Goal: Information Seeking & Learning: Learn about a topic

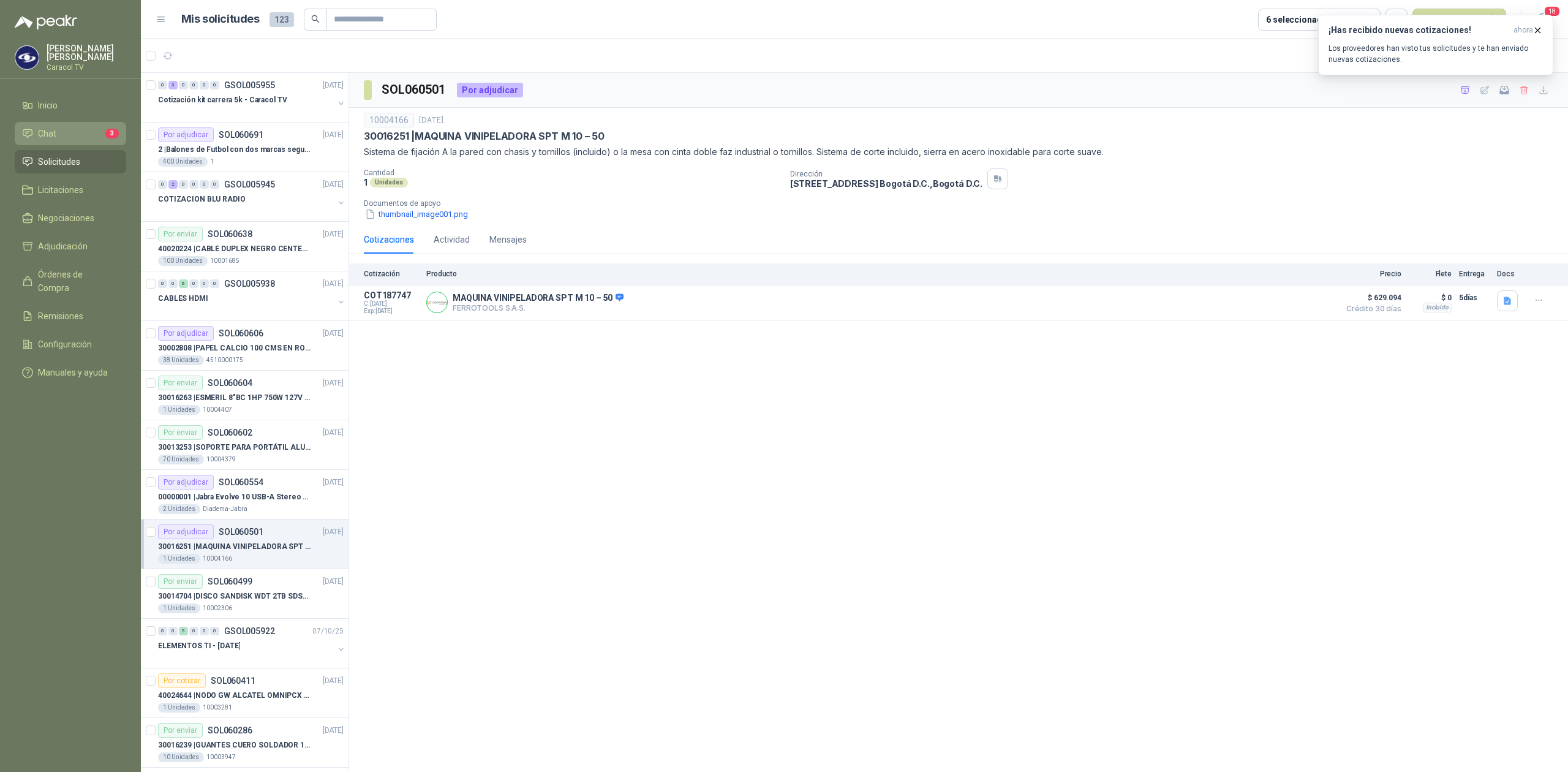
click at [75, 130] on li "Chat 3" at bounding box center [70, 133] width 97 height 13
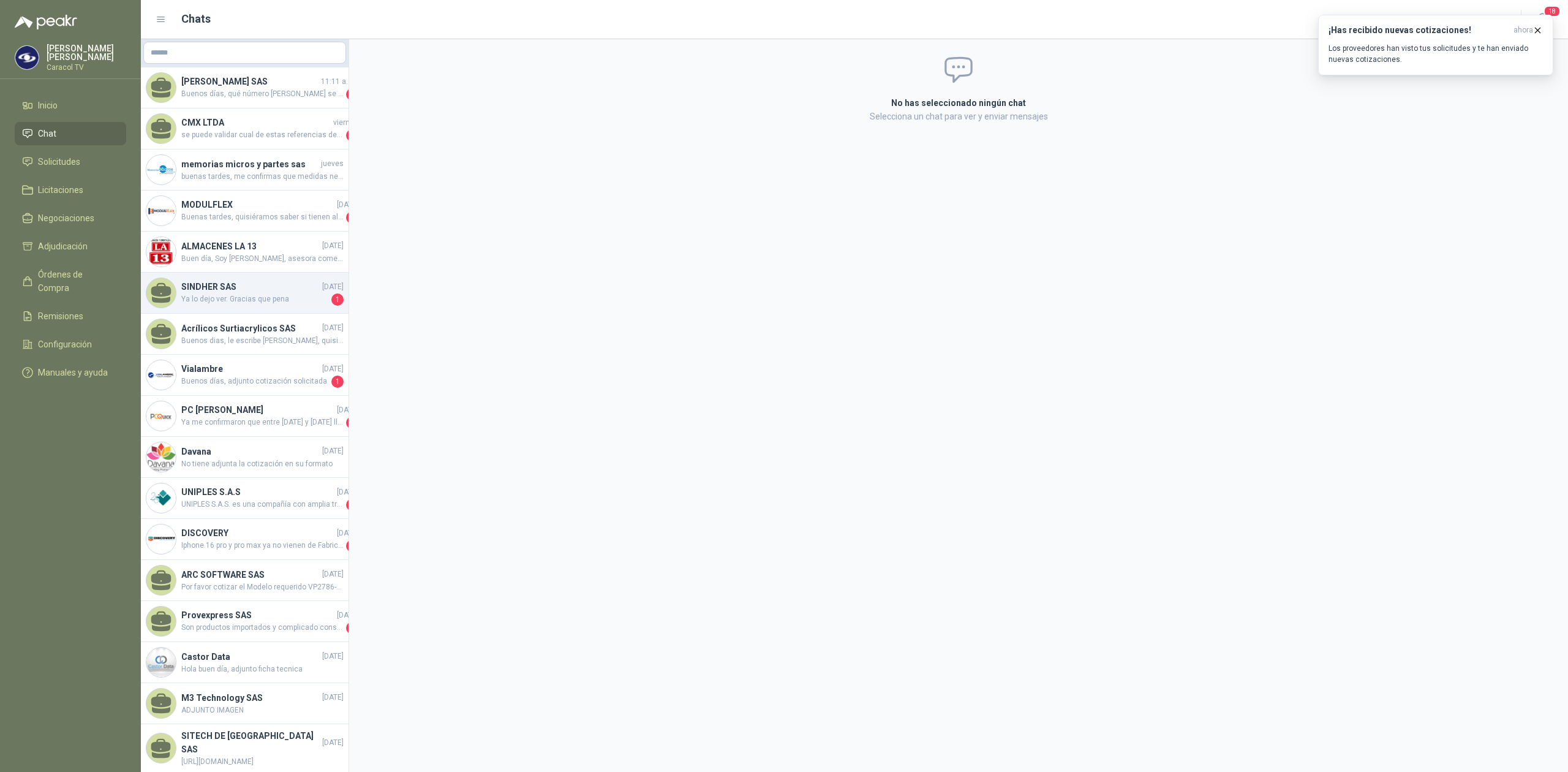
click at [295, 309] on div "SINDHER SAS [DATE] Ya lo dejo ver. Gracias que pena 1" at bounding box center [244, 293] width 208 height 41
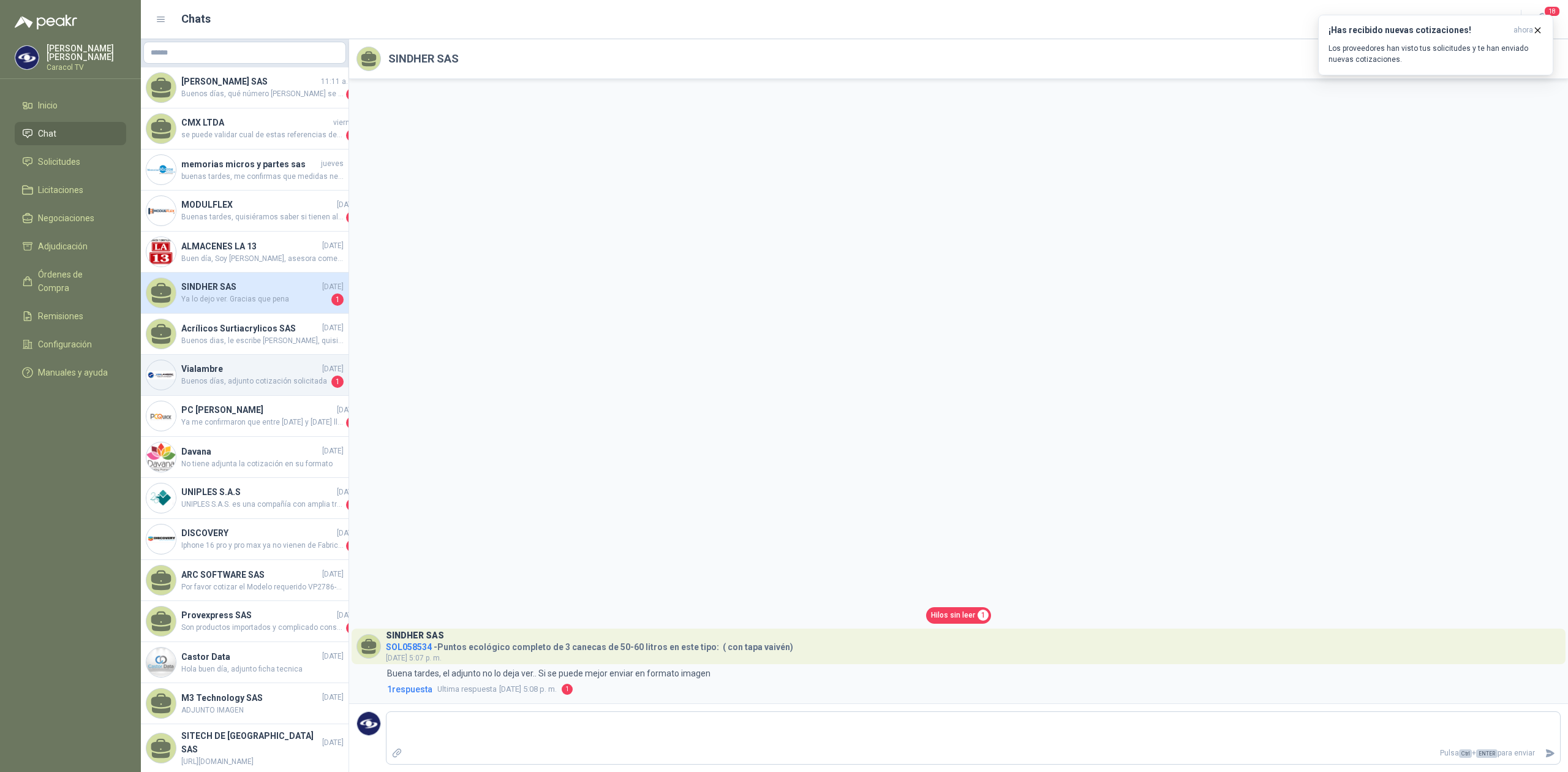
click at [322, 372] on span "[DATE]" at bounding box center [332, 369] width 21 height 12
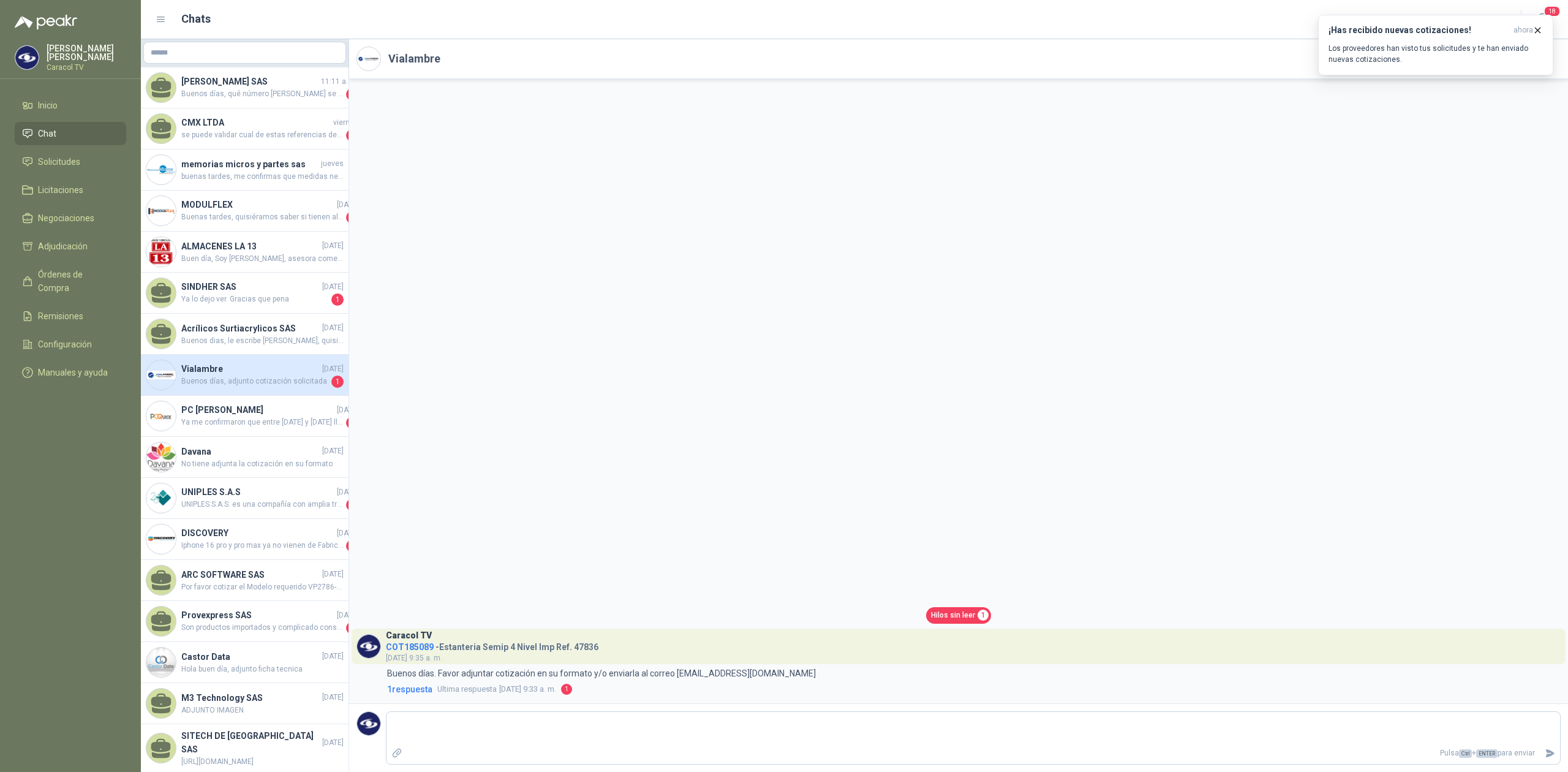
click at [967, 609] on span "Hilos sin leer" at bounding box center [953, 615] width 44 height 12
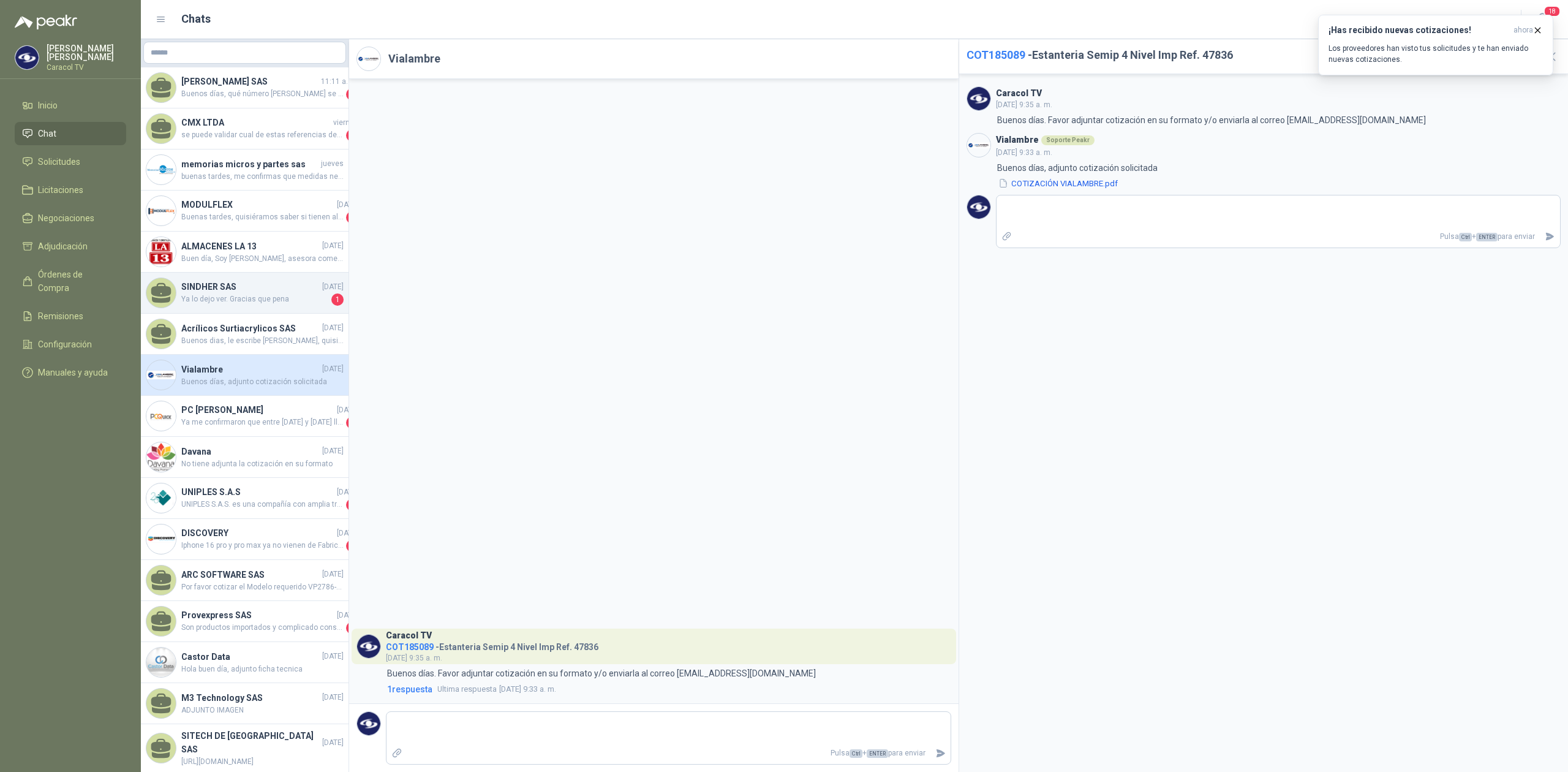
click at [241, 285] on h4 "SINDHER SAS" at bounding box center [250, 287] width 139 height 13
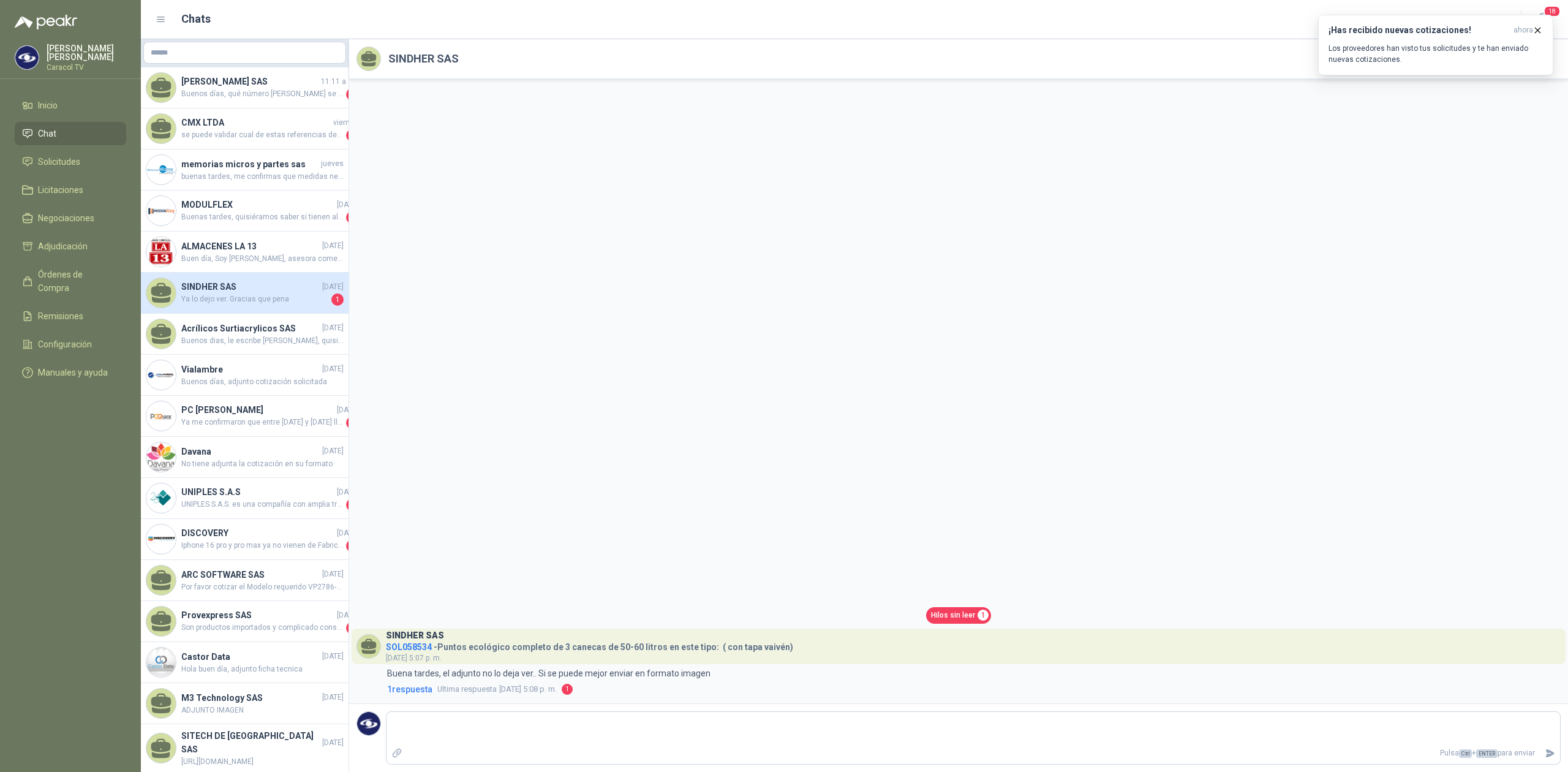
click at [946, 599] on div "Hilos sin leer 1 SINDHER SAS SOL058534 - Puntos ecológico completo de 3 canecas…" at bounding box center [958, 391] width 1219 height 624
click at [950, 618] on span "Hilos sin leer" at bounding box center [953, 615] width 44 height 12
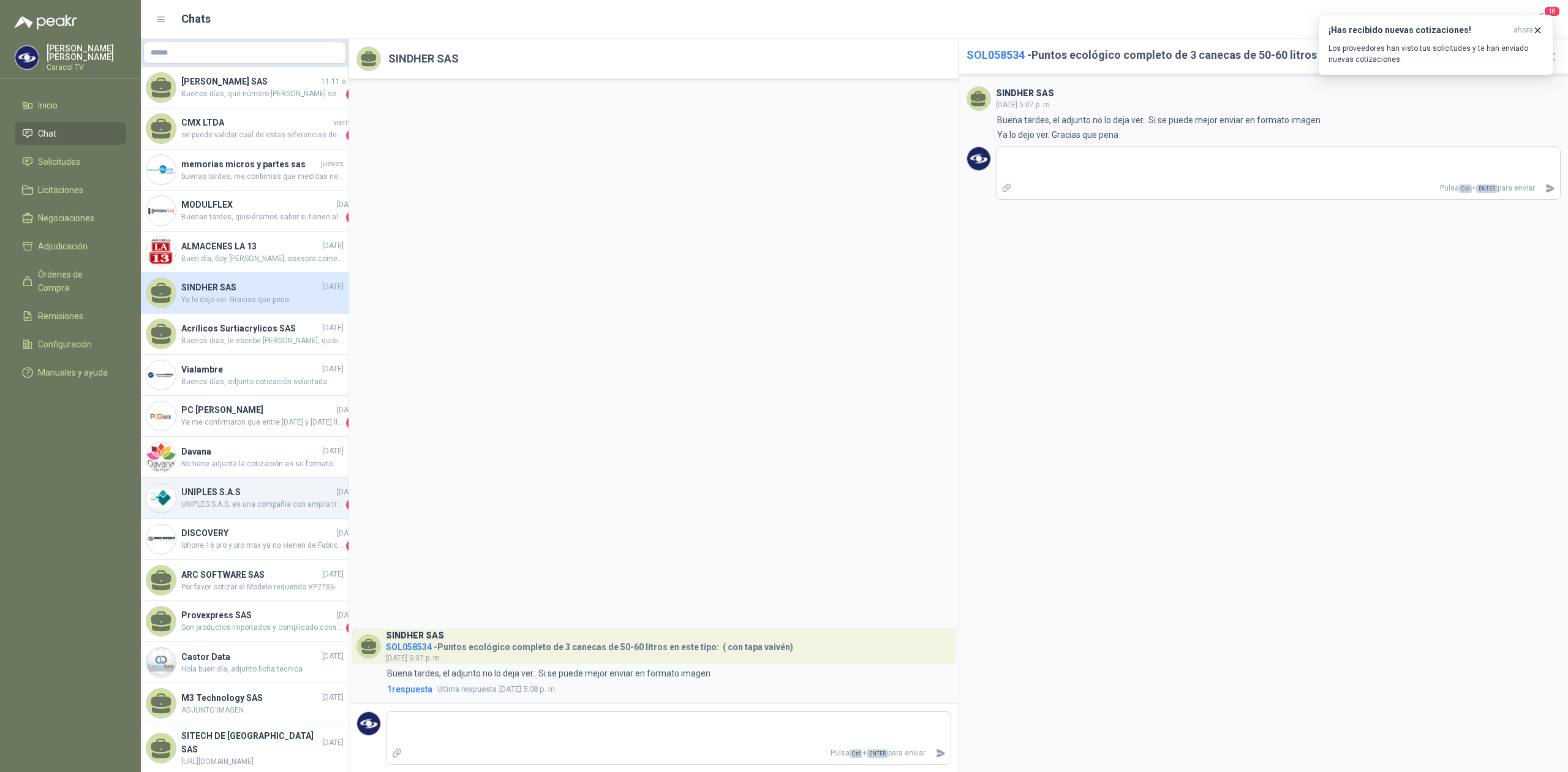
click at [239, 505] on span "UNIPLES S.A.S. es una compañía con amplia trayectoria en el mercado colombiano,…" at bounding box center [262, 504] width 163 height 12
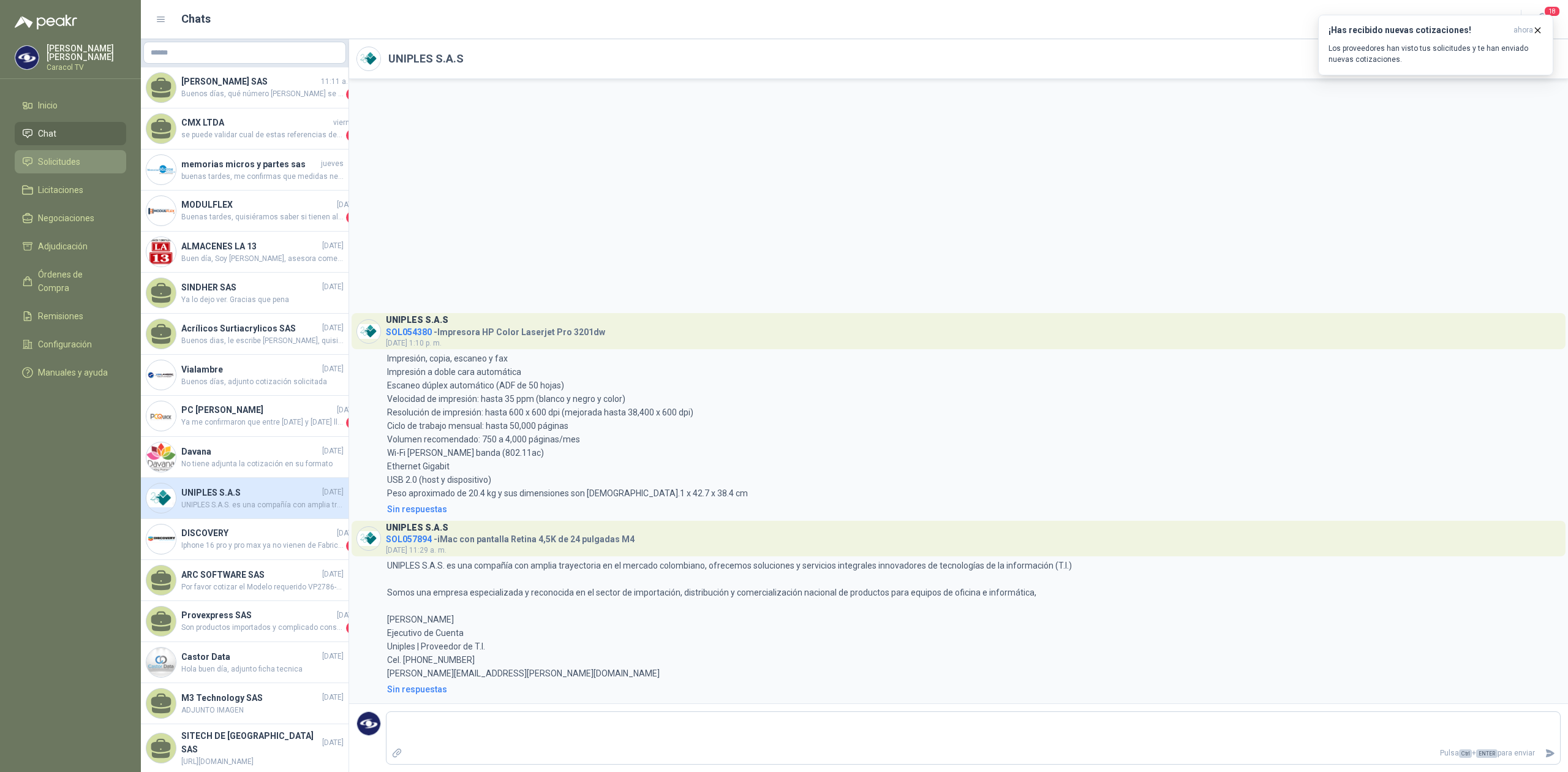
click at [74, 158] on span "Solicitudes" at bounding box center [59, 161] width 42 height 13
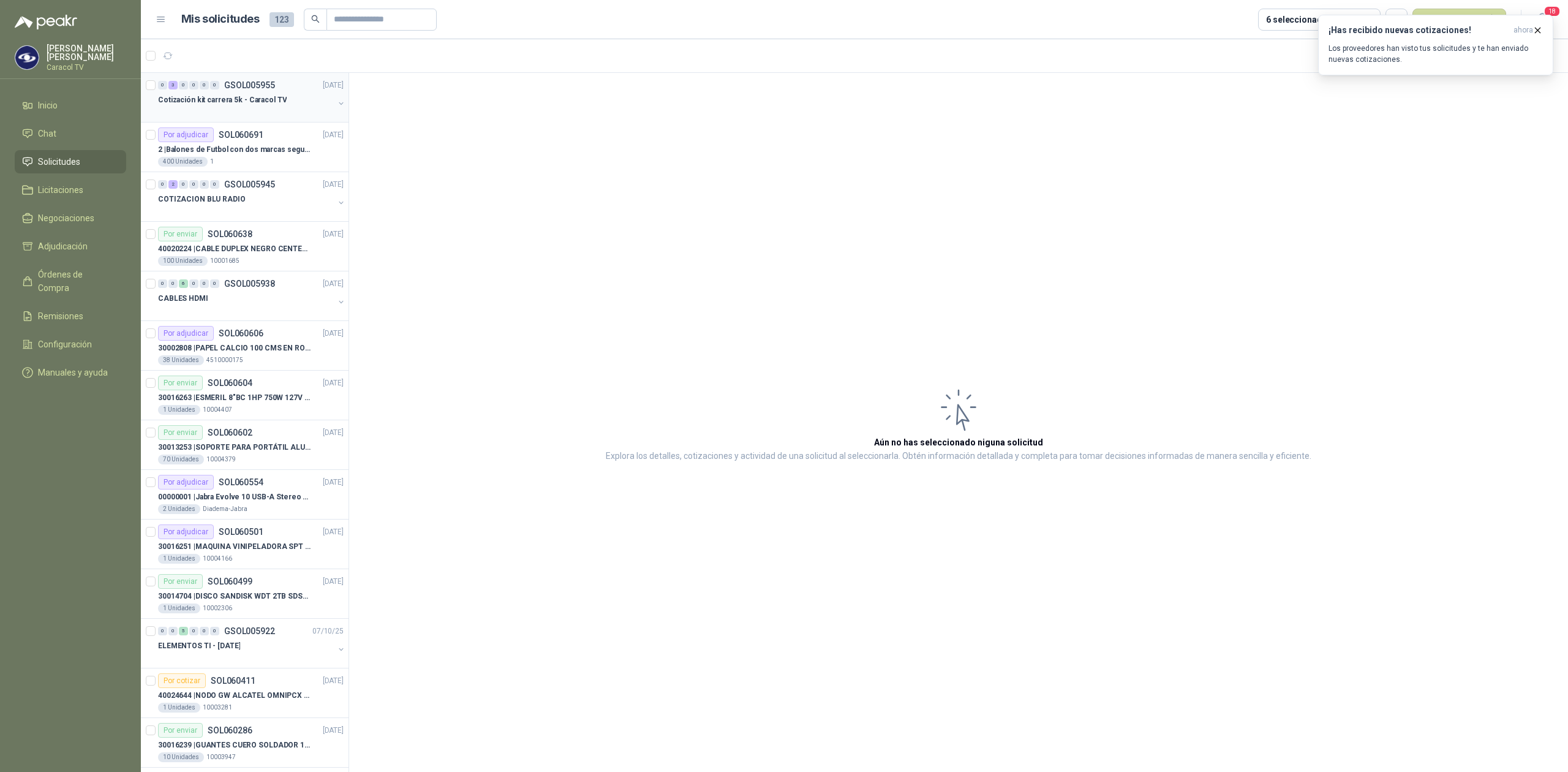
click at [250, 100] on p "Cotización kit carrera 5k - Caracol TV" at bounding box center [222, 100] width 129 height 12
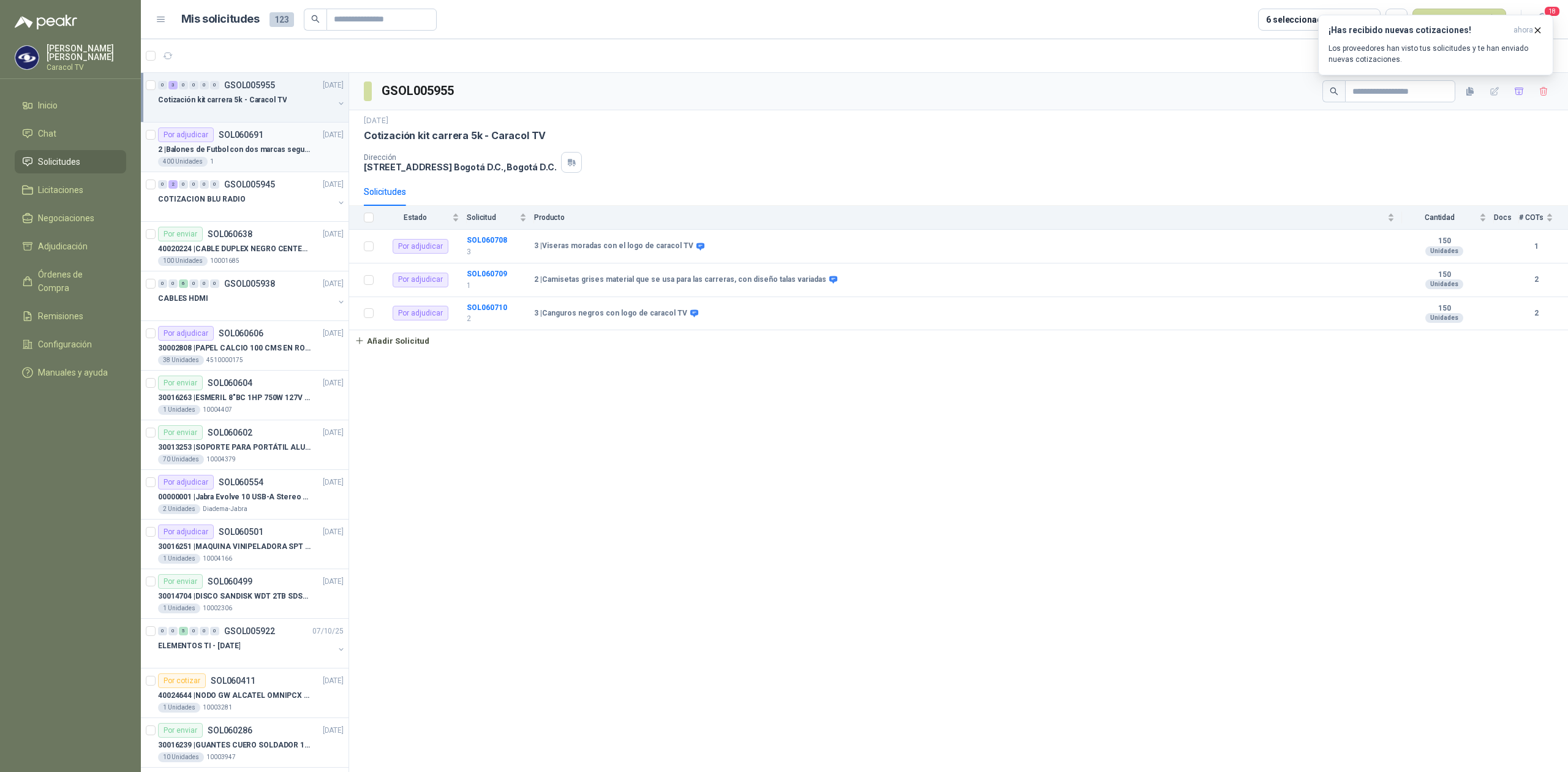
click at [242, 152] on p "2 | Balones de Futbol con dos marcas segun adjunto. Adjuntar cotizacion en su f…" at bounding box center [234, 150] width 153 height 12
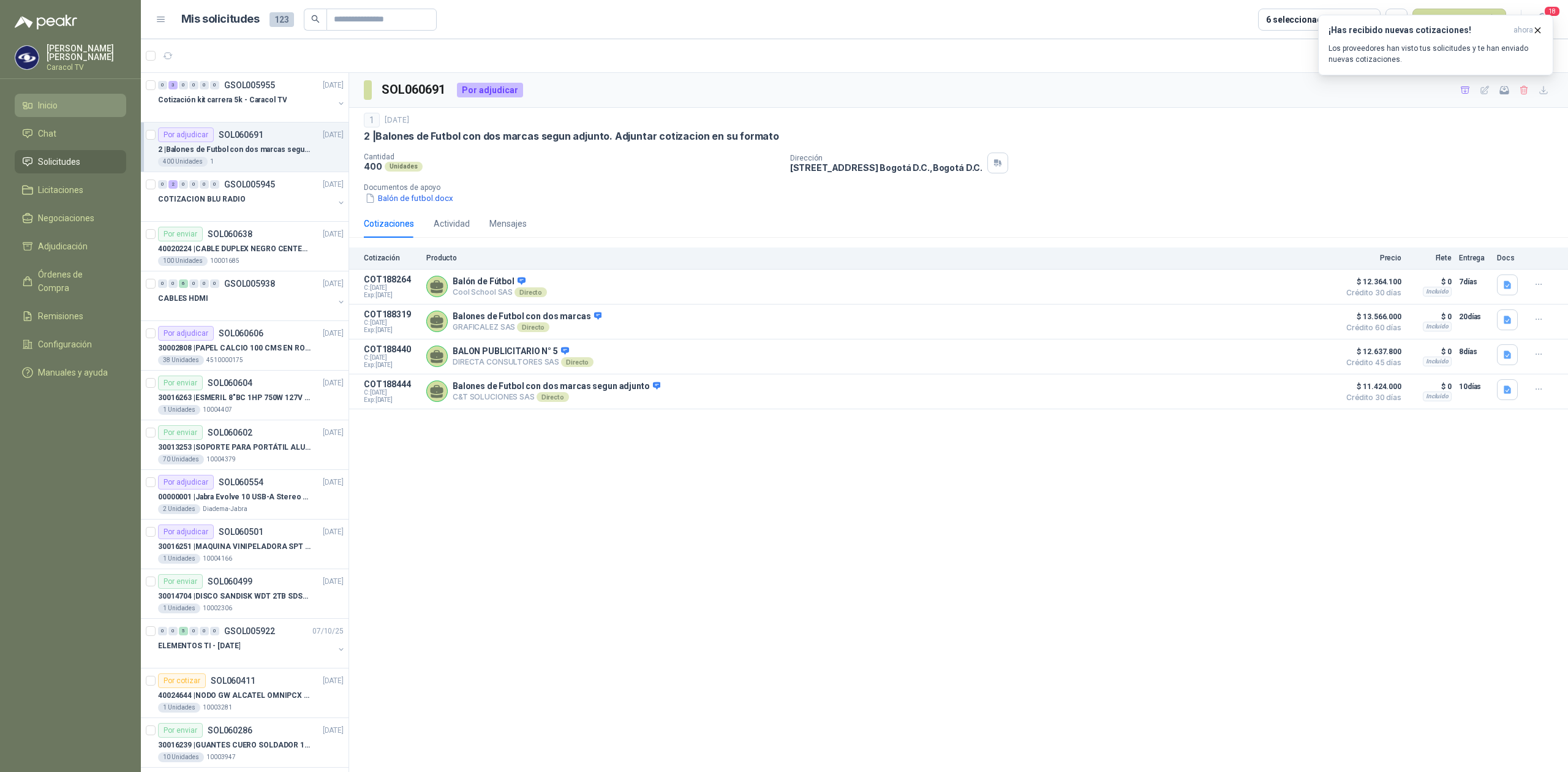
click at [40, 104] on span "Inicio" at bounding box center [48, 106] width 20 height 13
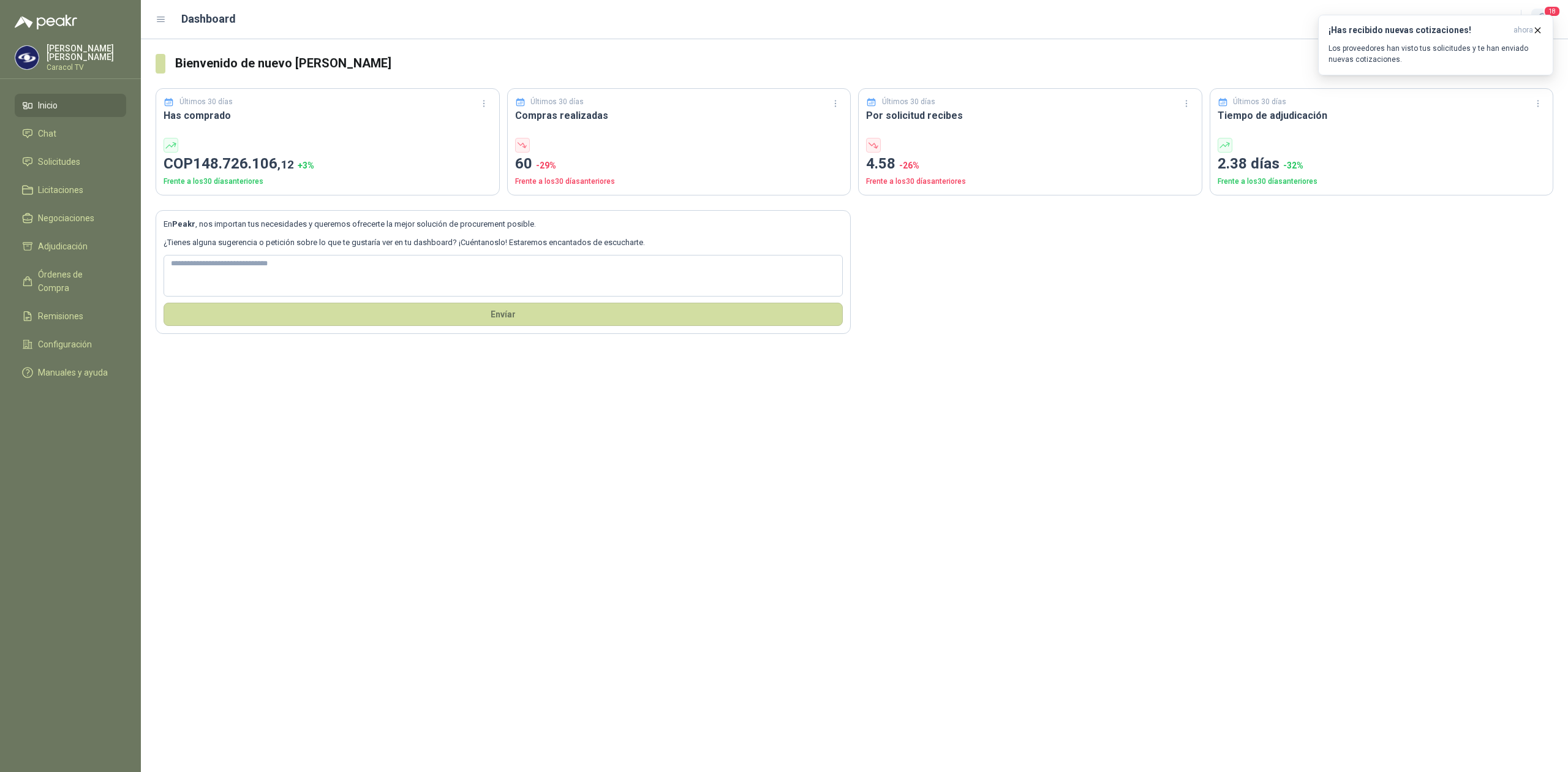
click at [1548, 5] on span "18" at bounding box center [1552, 11] width 17 height 12
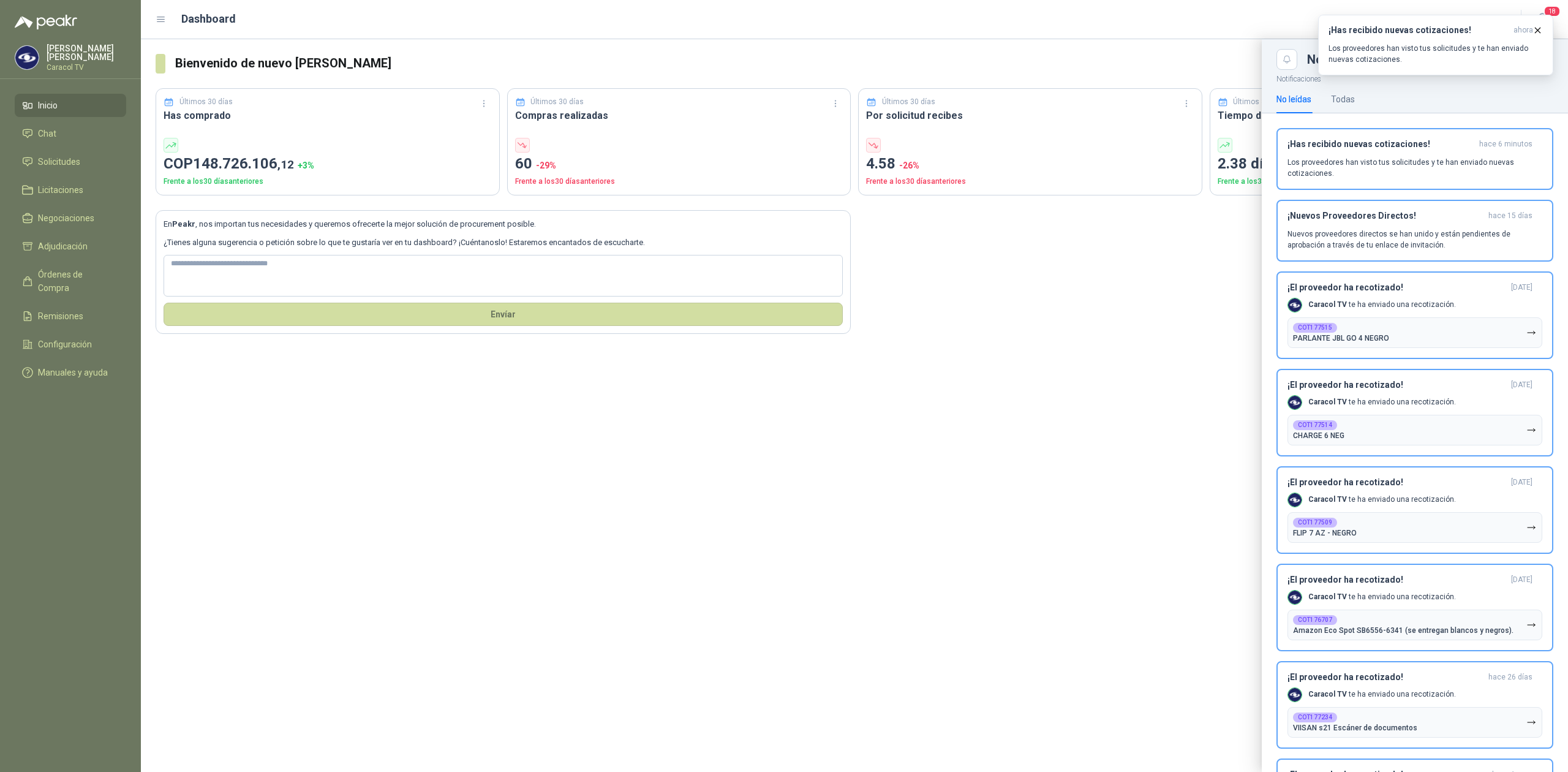
click at [549, 473] on div at bounding box center [854, 406] width 1427 height 733
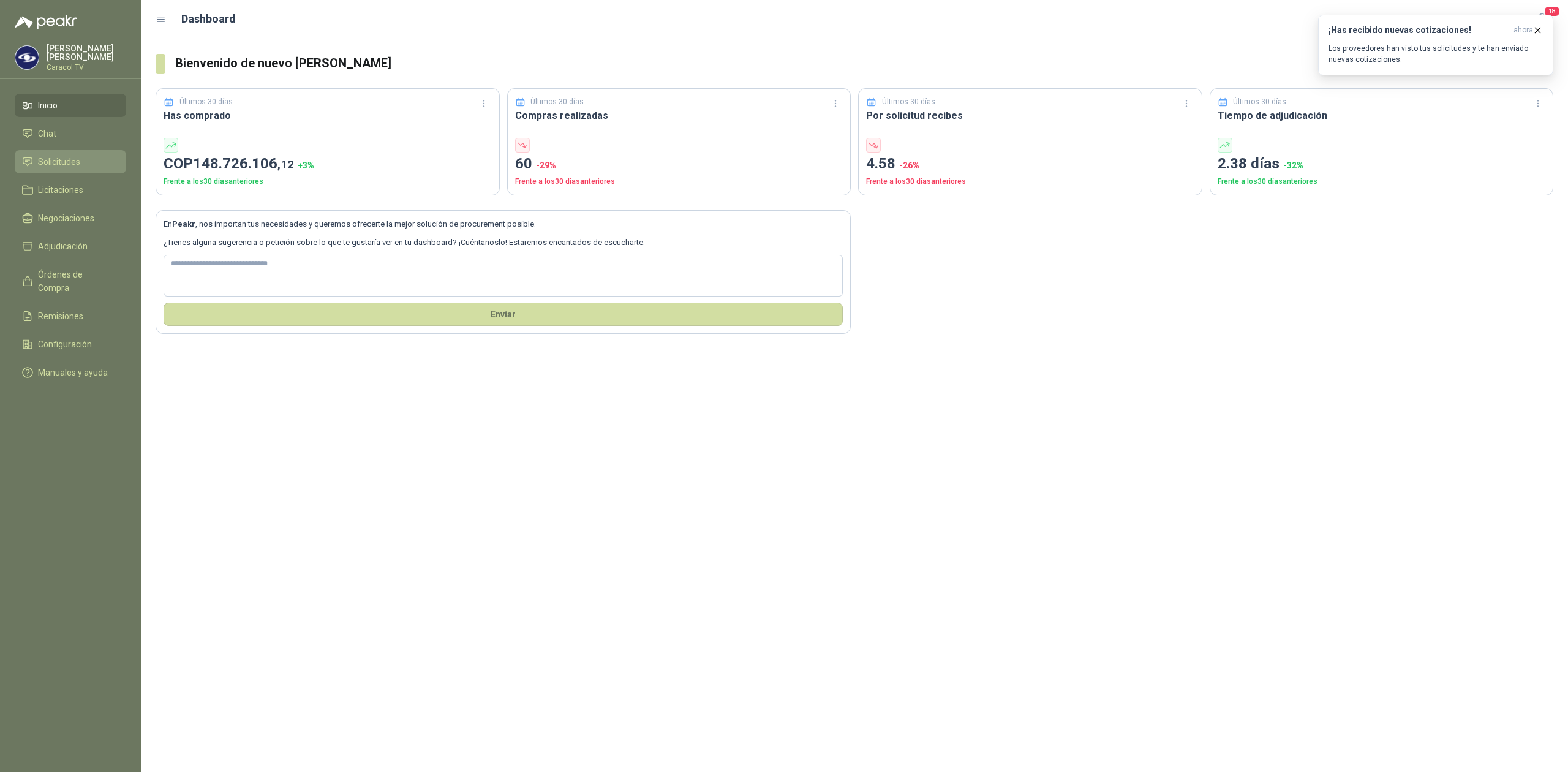
click at [65, 151] on link "Solicitudes" at bounding box center [70, 161] width 111 height 23
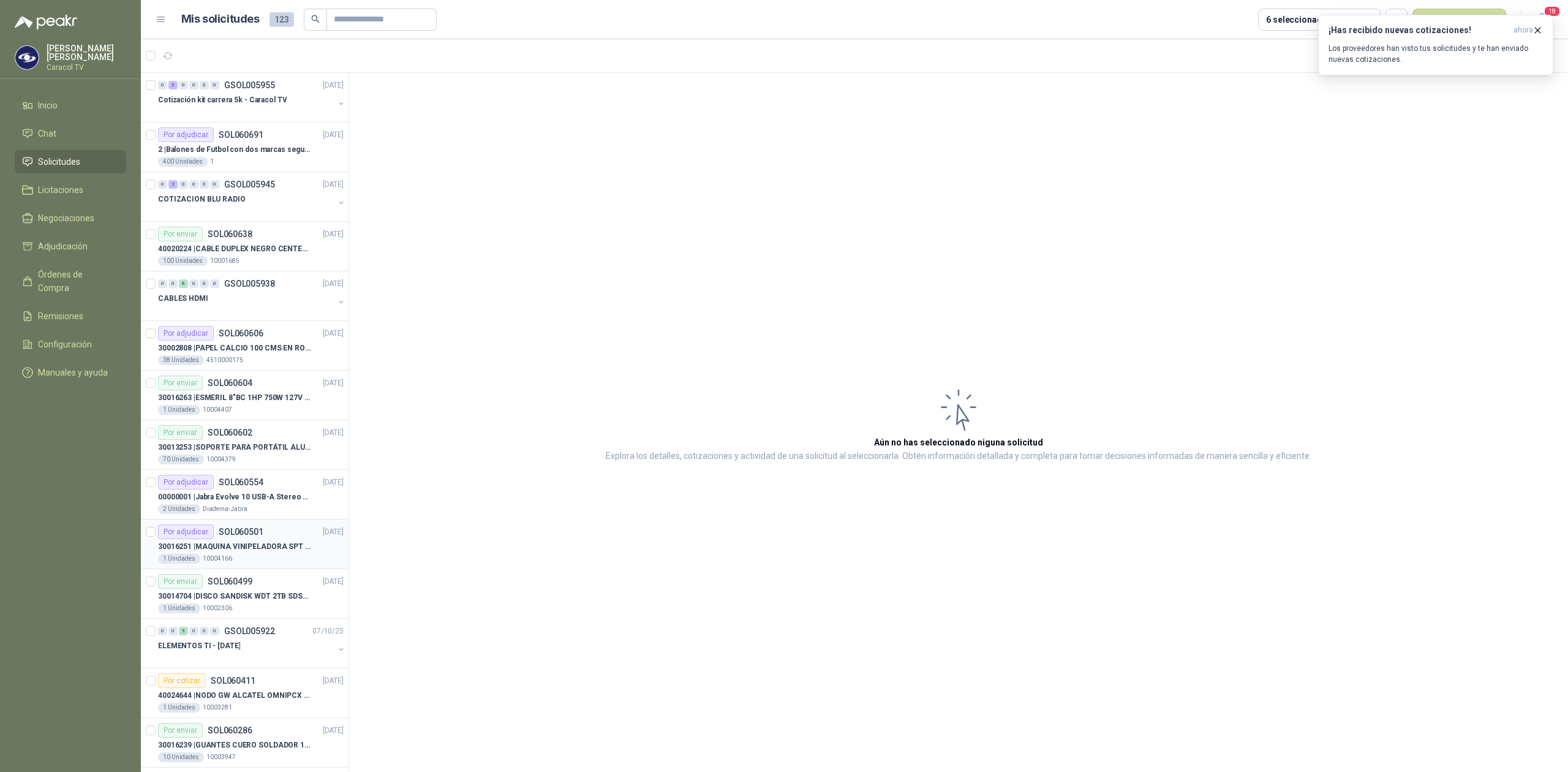
click at [243, 552] on p "30016251 | MAQUINA VINIPELADORA SPT M 10 – 50" at bounding box center [234, 547] width 153 height 12
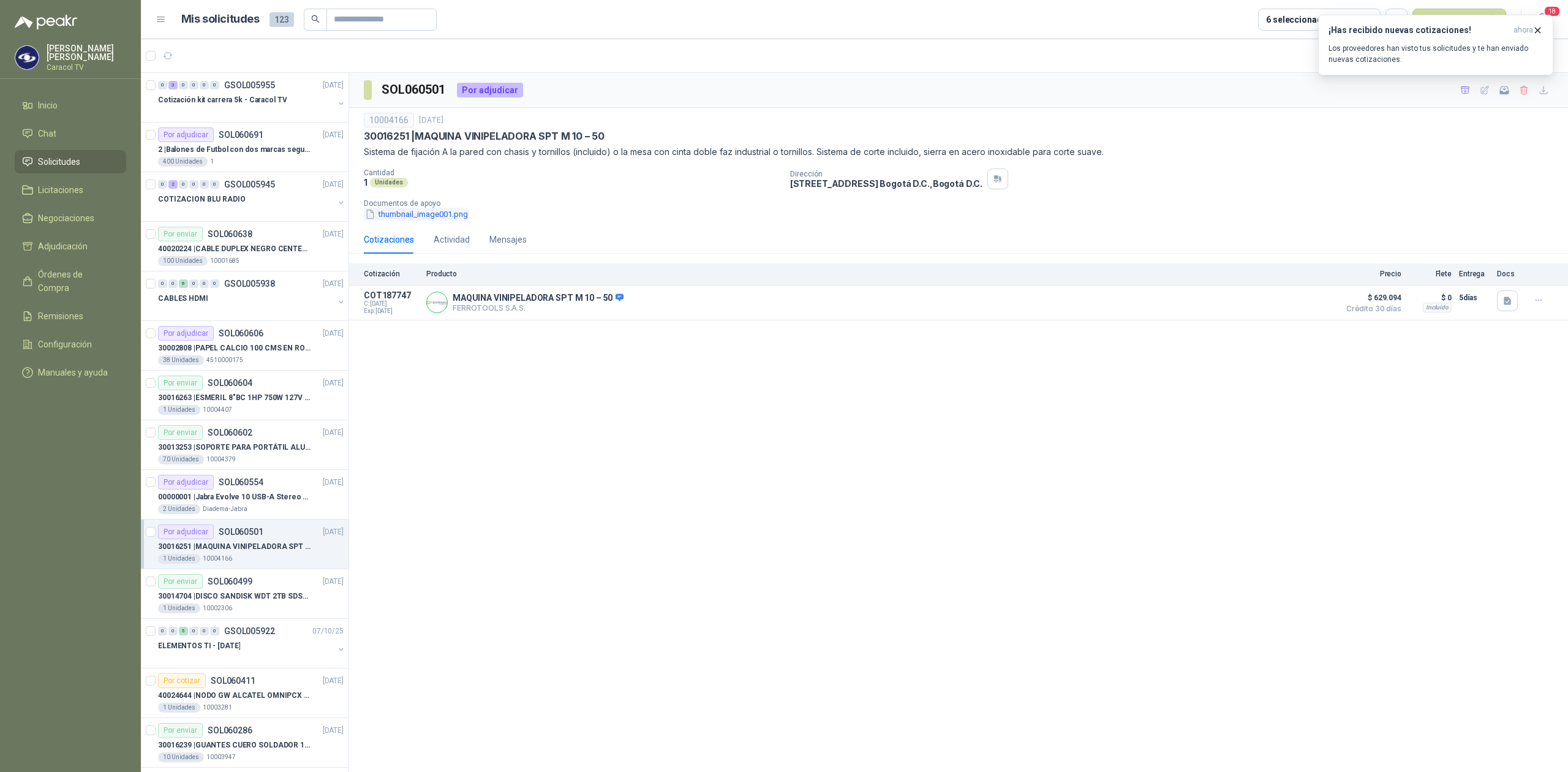
click at [385, 217] on button "thumbnail_image001.png" at bounding box center [416, 214] width 106 height 13
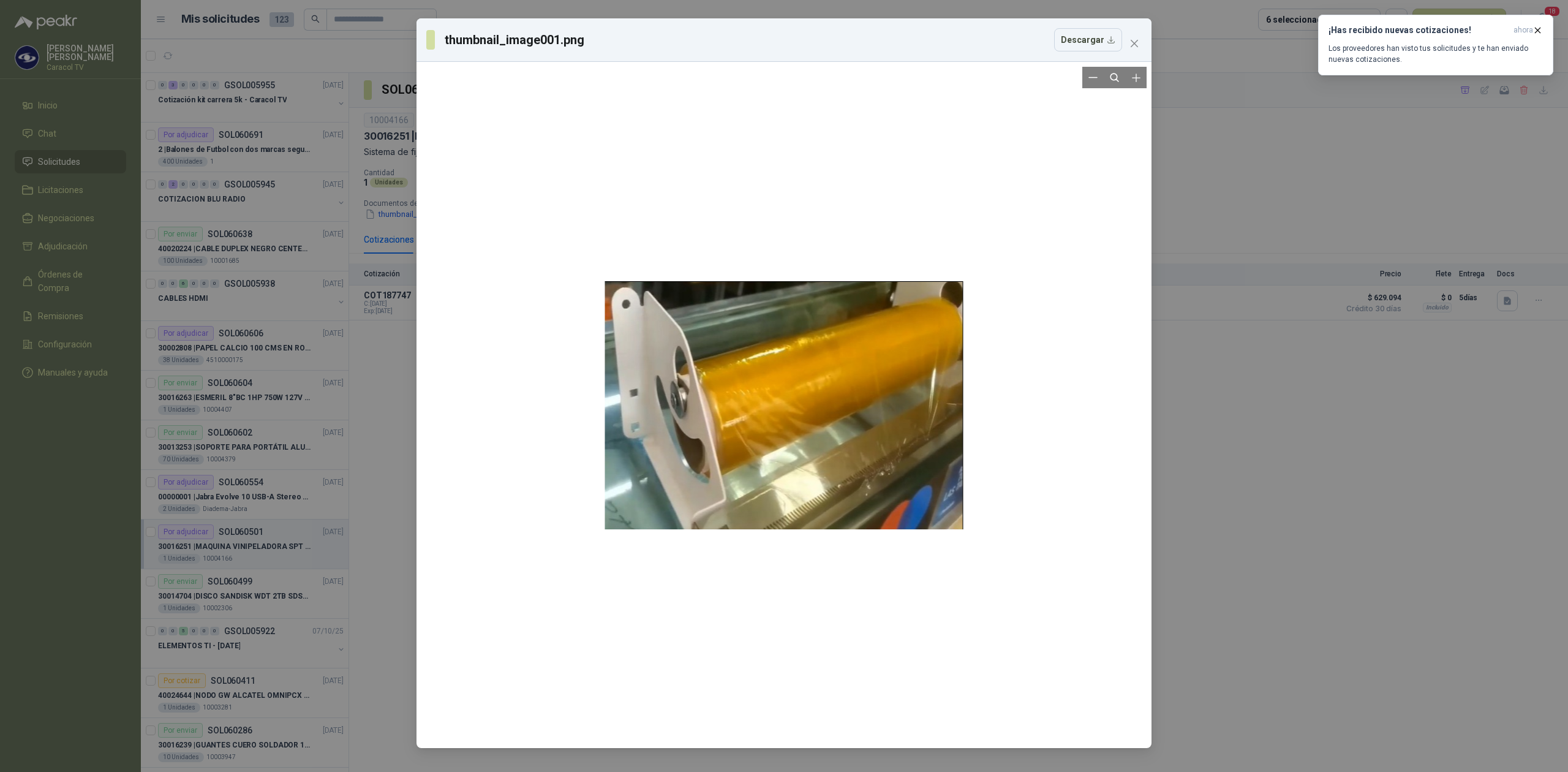
drag, startPoint x: 754, startPoint y: 380, endPoint x: 591, endPoint y: 690, distance: 350.2
click at [591, 690] on div at bounding box center [784, 405] width 725 height 676
